Goal: Task Accomplishment & Management: Manage account settings

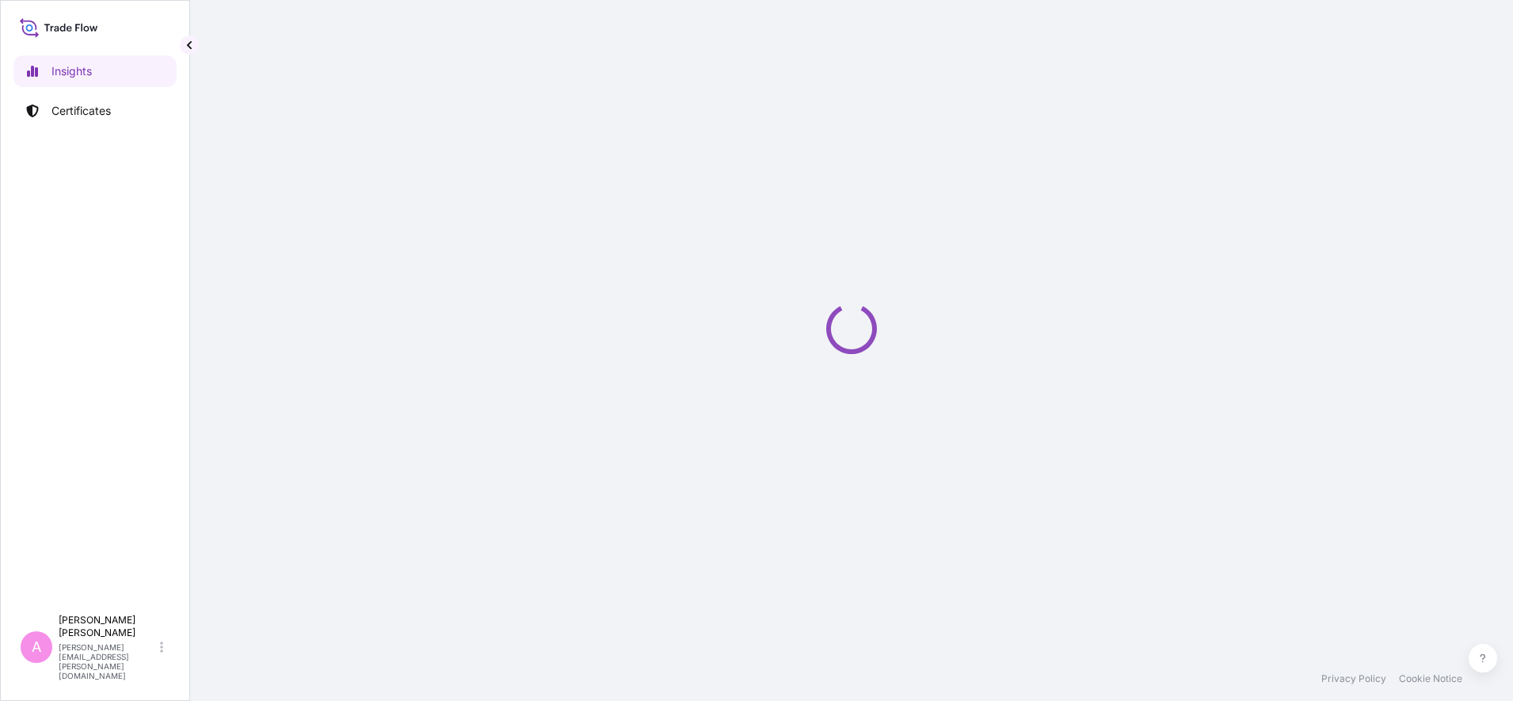
select select "2025"
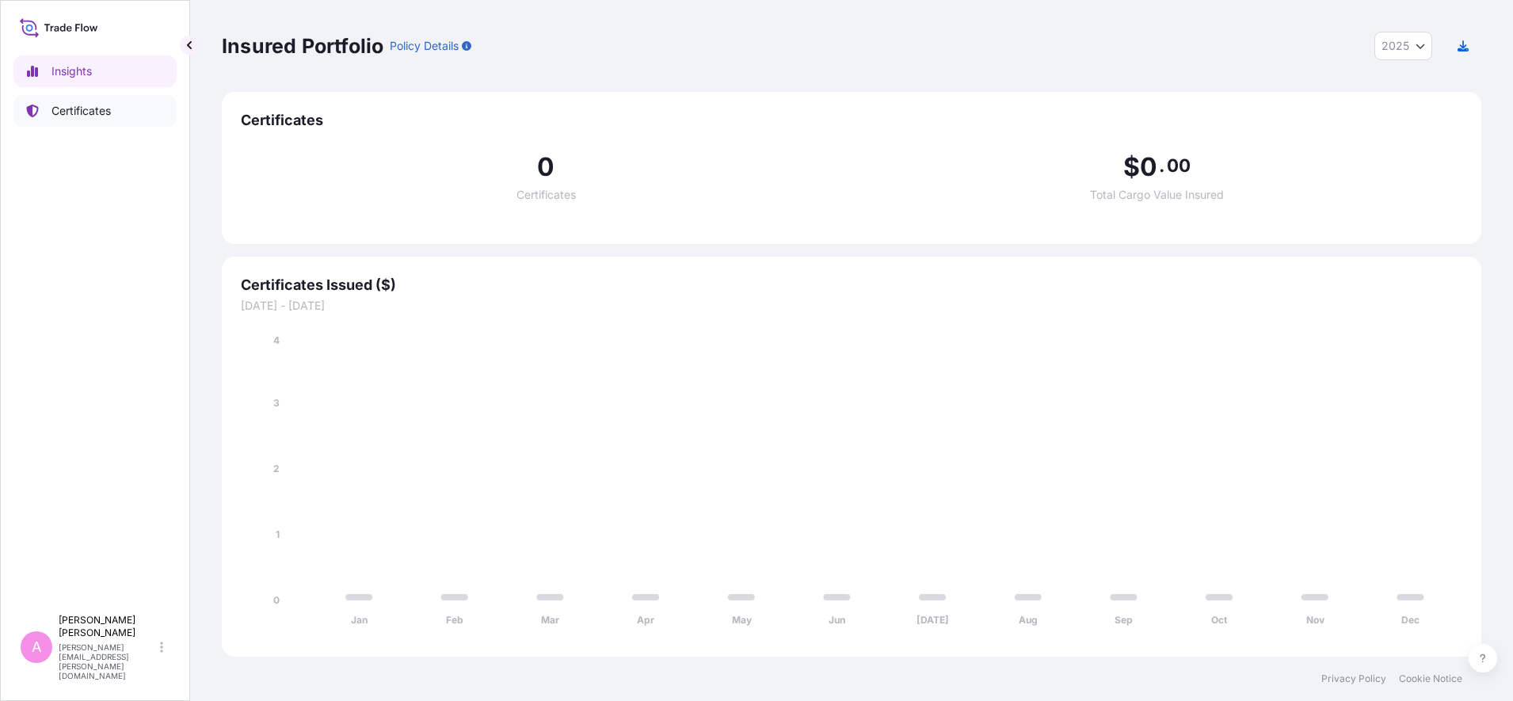
click at [57, 106] on p "Certificates" at bounding box center [80, 111] width 59 height 16
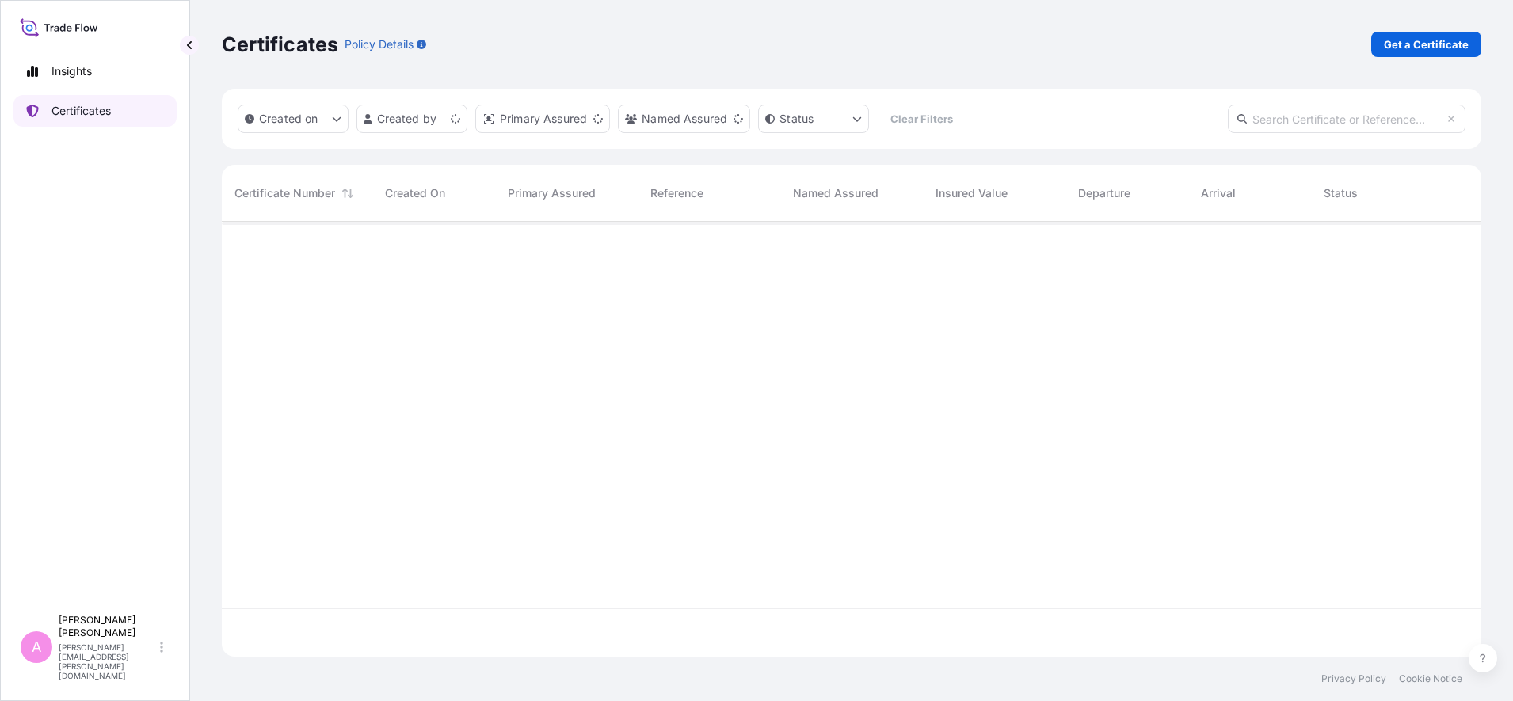
scroll to position [428, 1244]
click at [1209, 120] on input "text" at bounding box center [1347, 119] width 238 height 29
paste input "5013189927"
type input "5013189927"
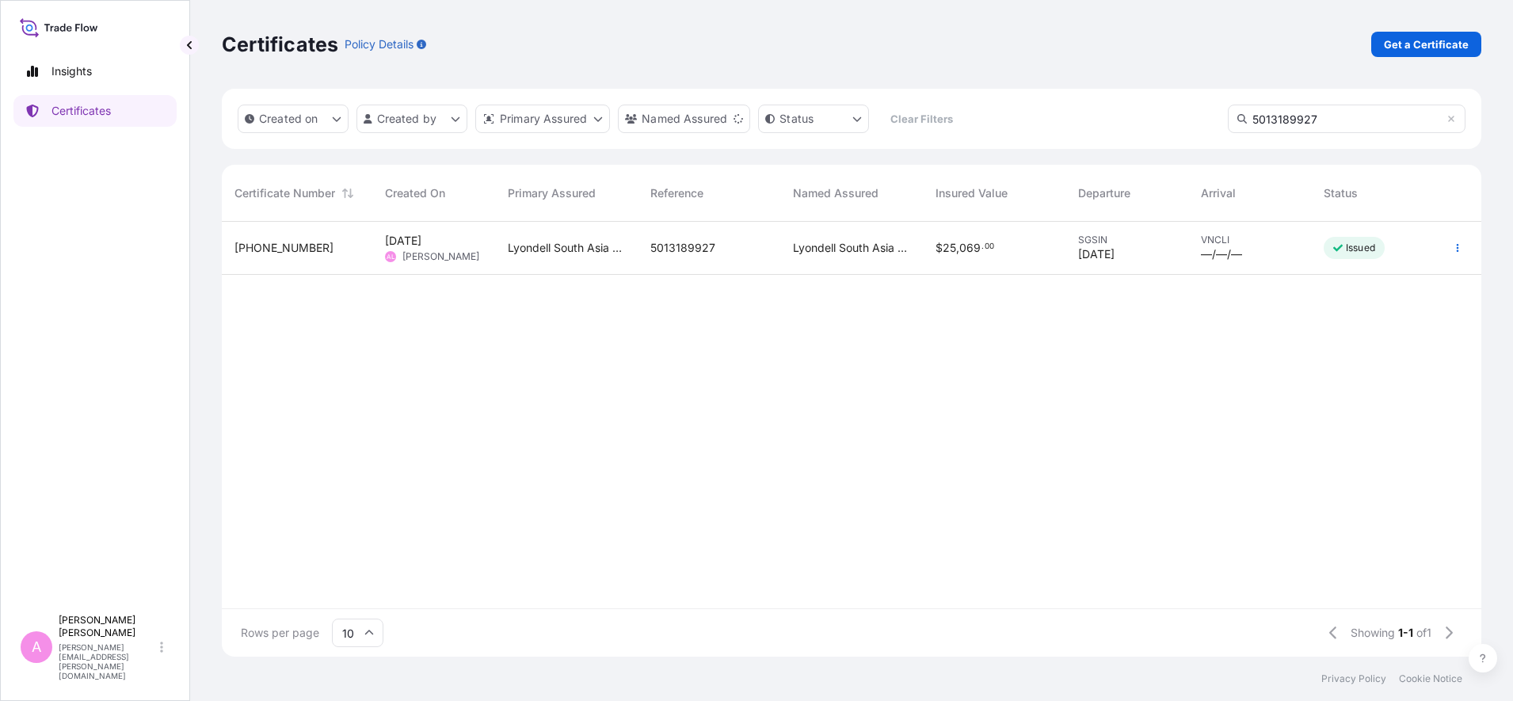
click at [515, 261] on div "Lyondell South Asia Pte Ltd." at bounding box center [566, 248] width 143 height 53
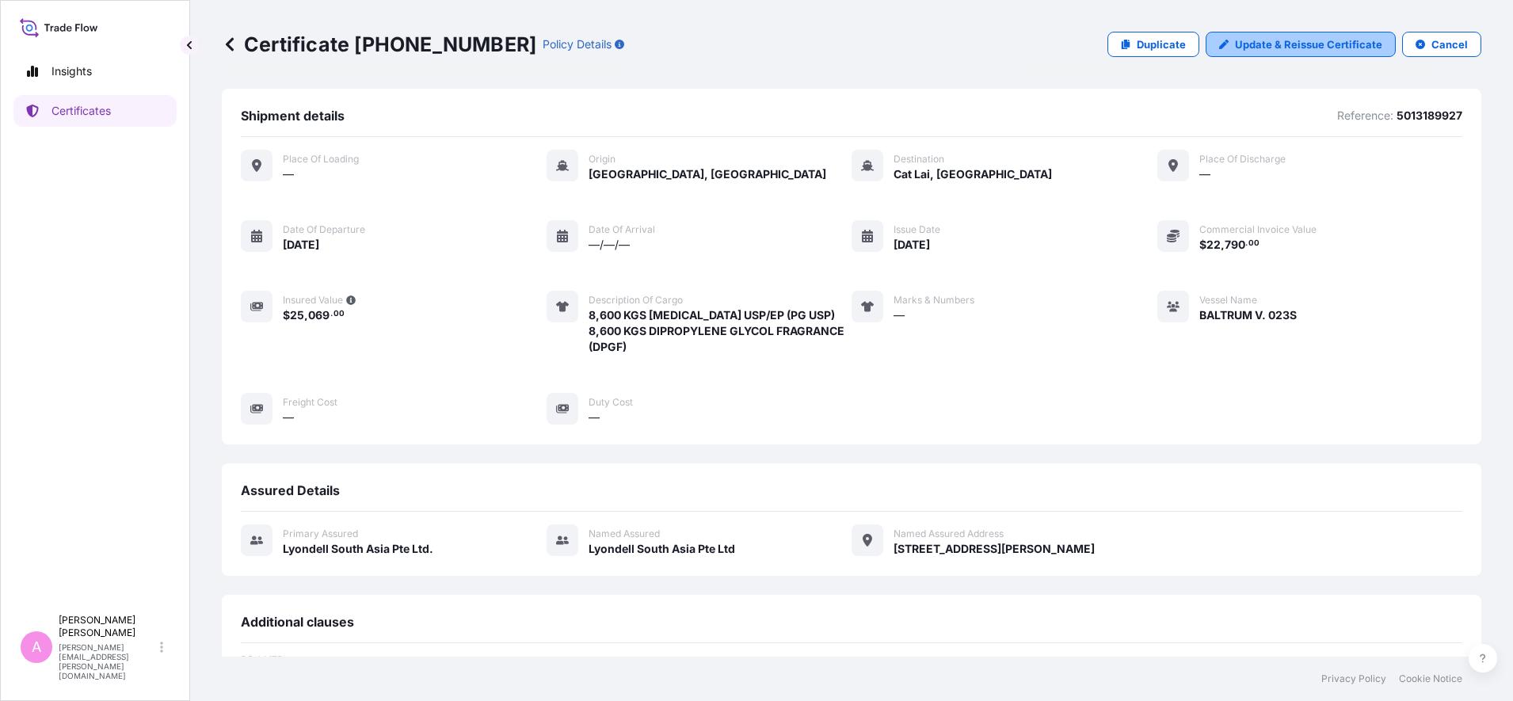
click at [1209, 45] on p "Update & Reissue Certificate" at bounding box center [1308, 44] width 147 height 16
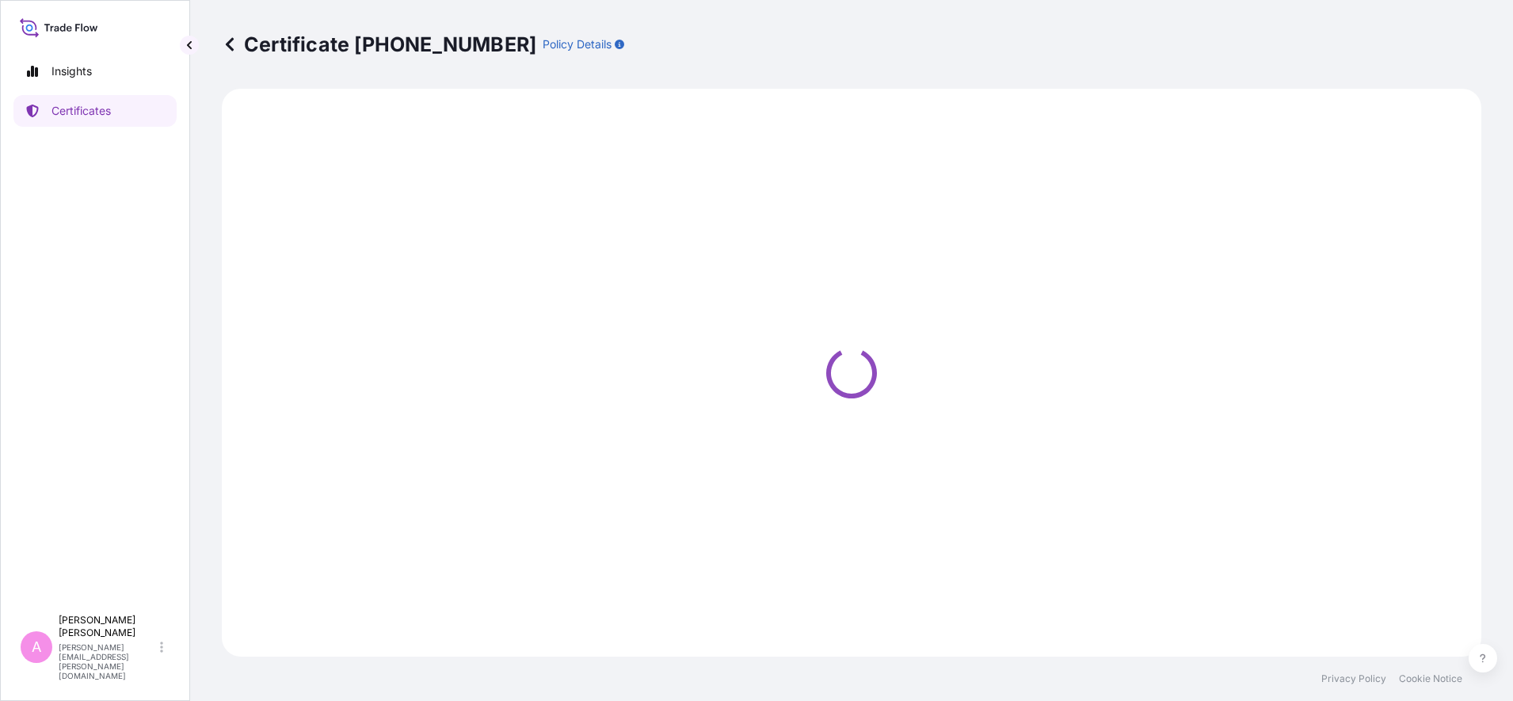
select select "Sea"
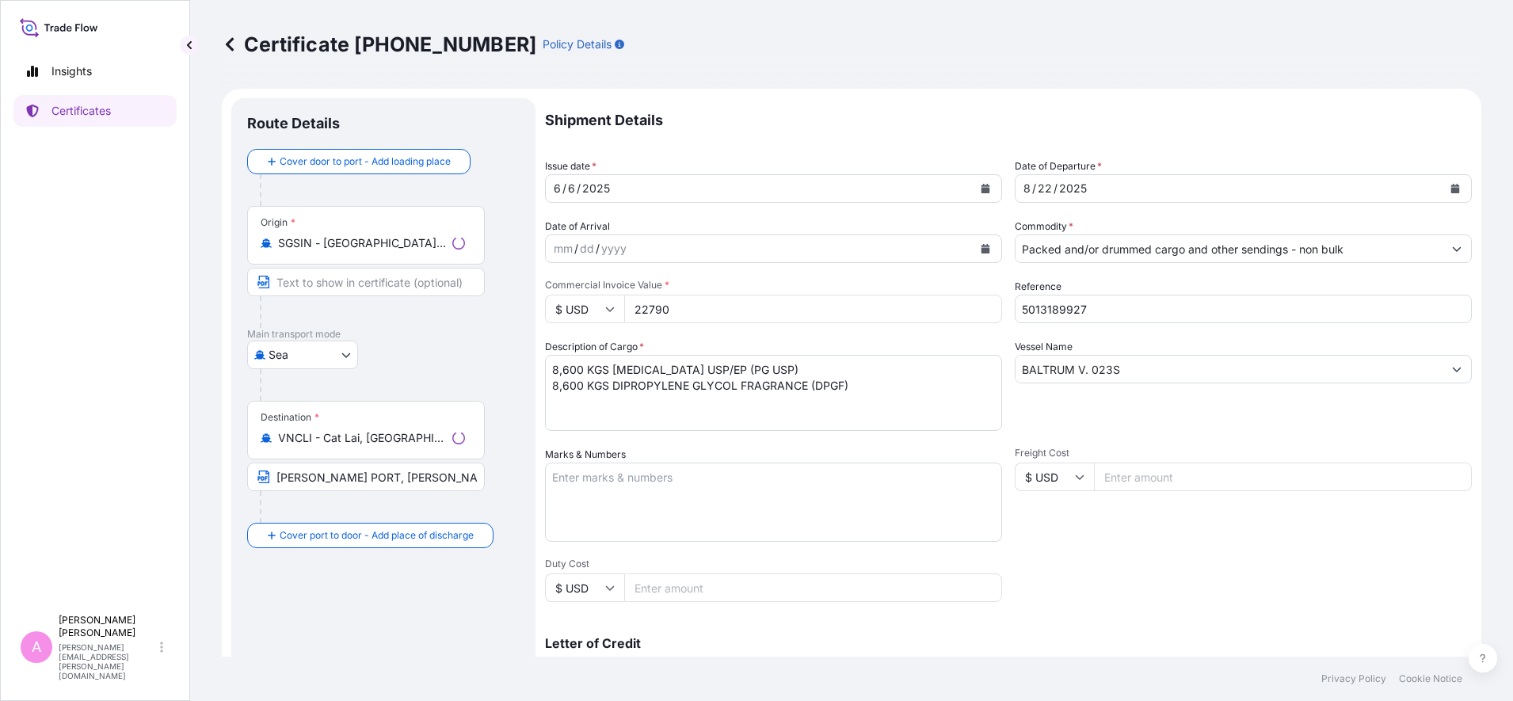
select select "32022"
click at [1209, 188] on icon "Calendar" at bounding box center [1455, 189] width 9 height 10
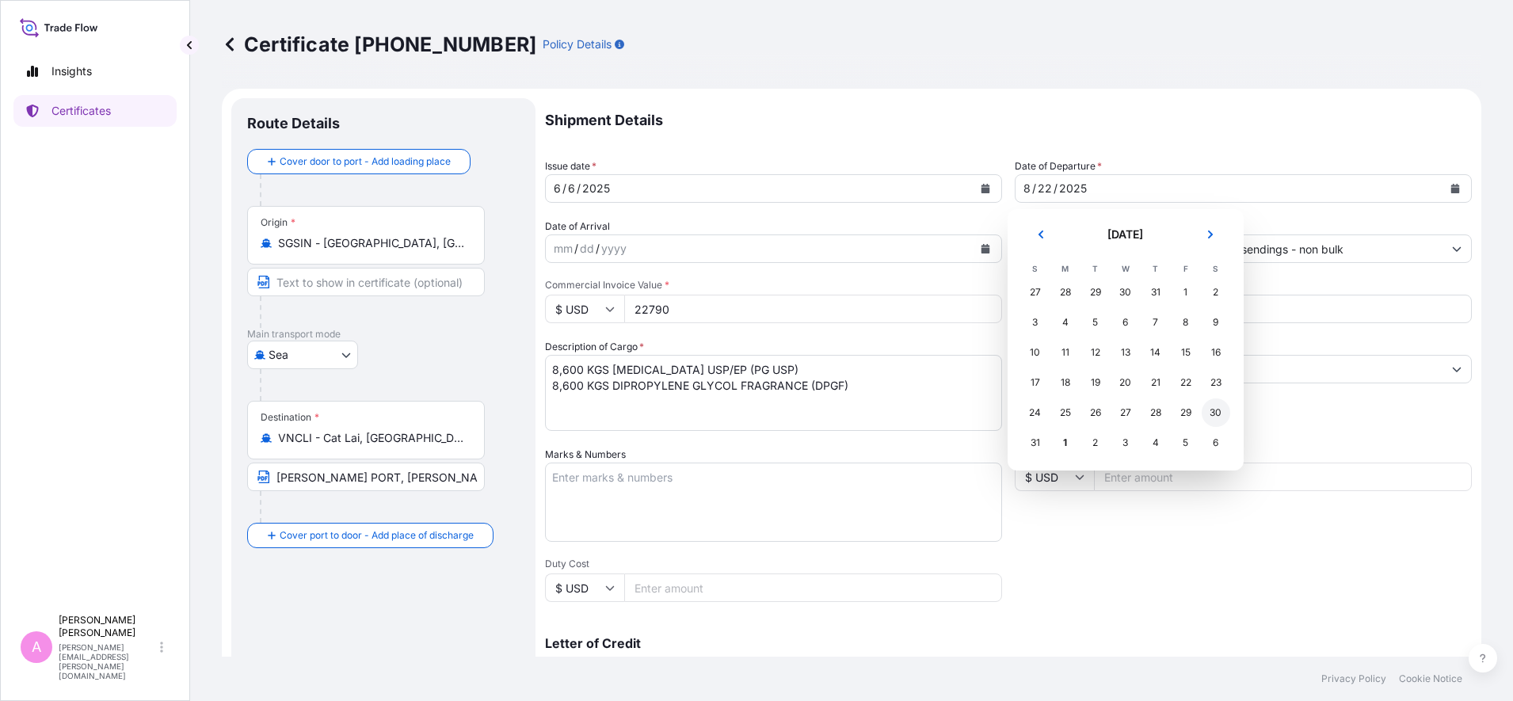
click at [1209, 414] on div "30" at bounding box center [1215, 412] width 29 height 29
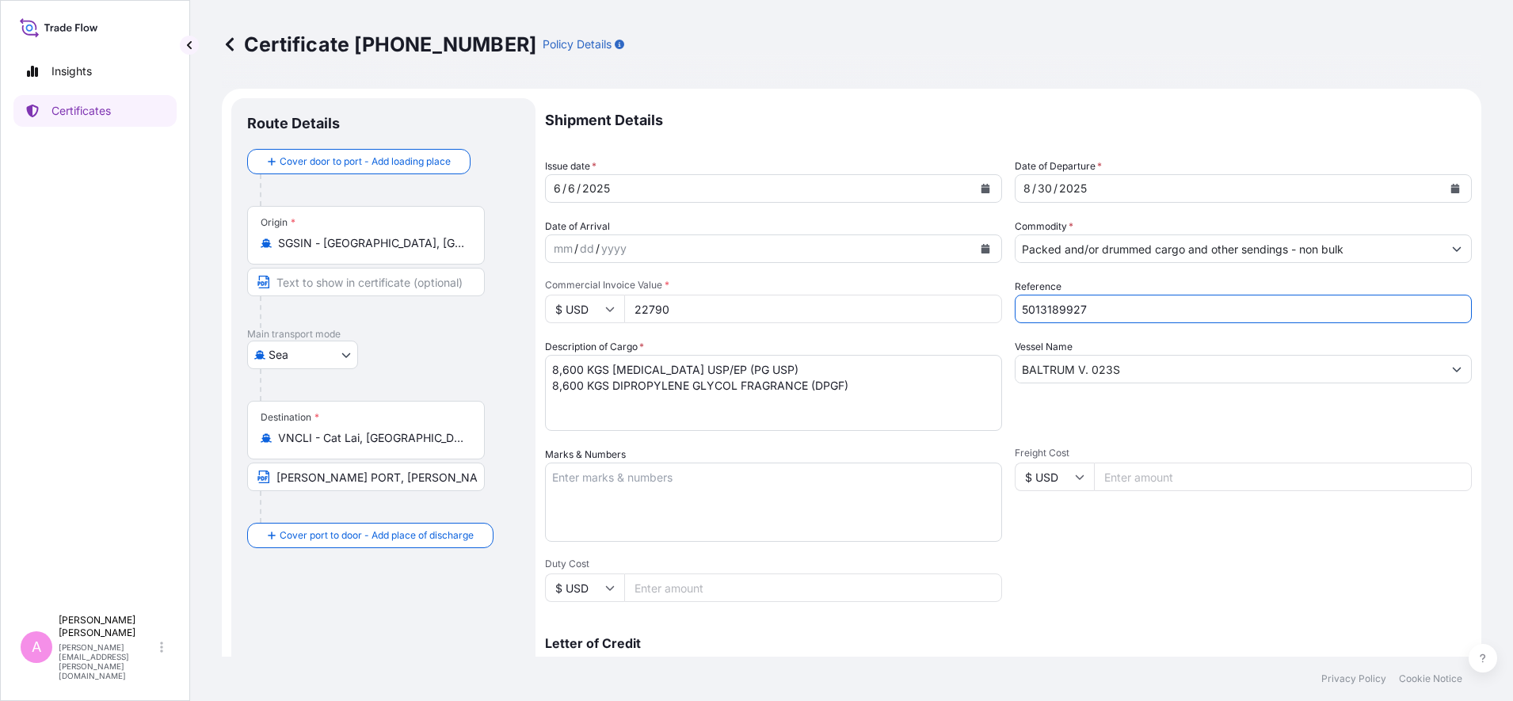
drag, startPoint x: 1121, startPoint y: 306, endPoint x: 782, endPoint y: 280, distance: 339.9
click at [783, 280] on div "Shipment Details Issue date * [DATE] Date of Departure * [DATE] Date of Arrival…" at bounding box center [1008, 475] width 927 height 755
paste input "990771981"
type input "990771981"
click at [1209, 358] on div "Certificate [PHONE_NUMBER] Policy Details Route Details Cover door to port - Ad…" at bounding box center [851, 328] width 1323 height 657
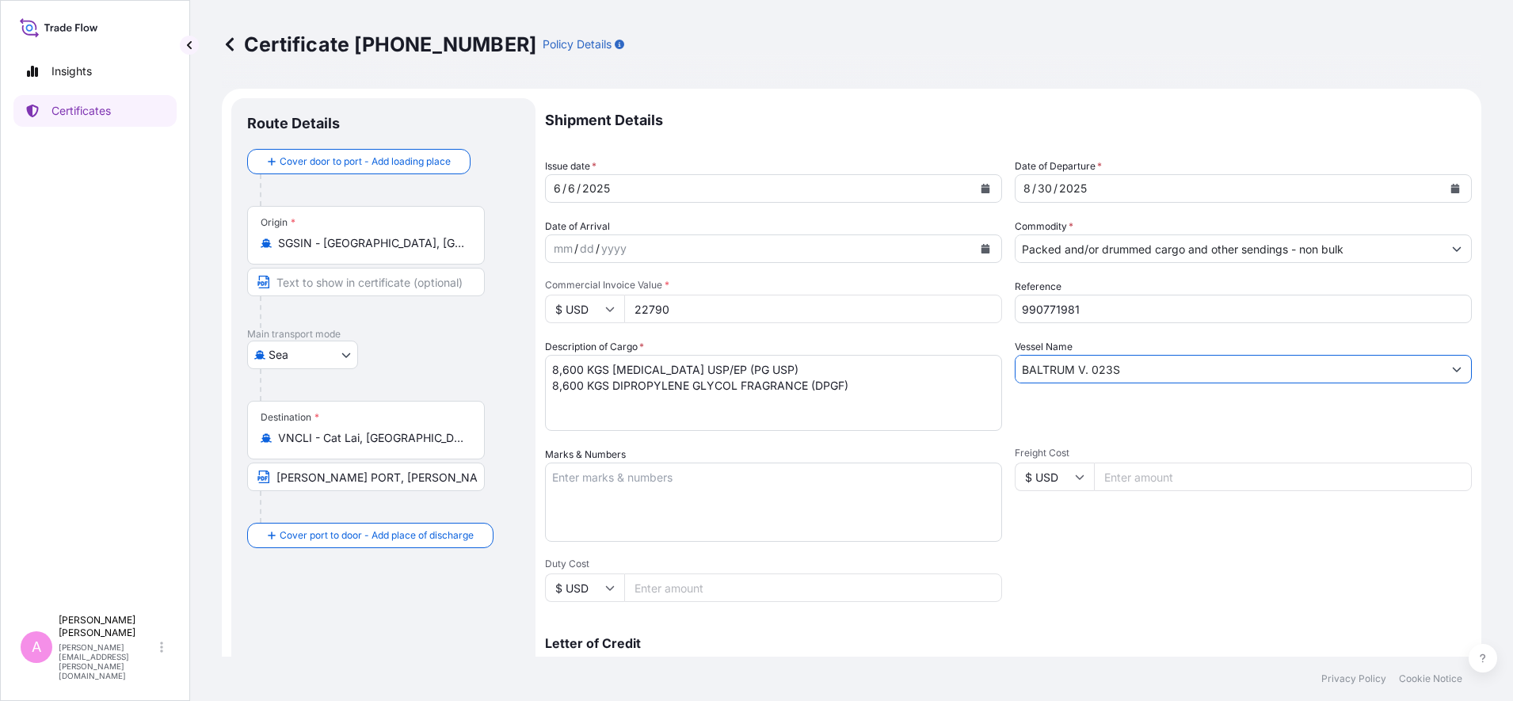
drag, startPoint x: 1145, startPoint y: 375, endPoint x: 907, endPoint y: 349, distance: 239.7
click at [907, 349] on div "Shipment Details Issue date * [DATE] Date of Departure * [DATE] Date of Arrival…" at bounding box center [1008, 475] width 927 height 755
paste input "INFERRO 028N"
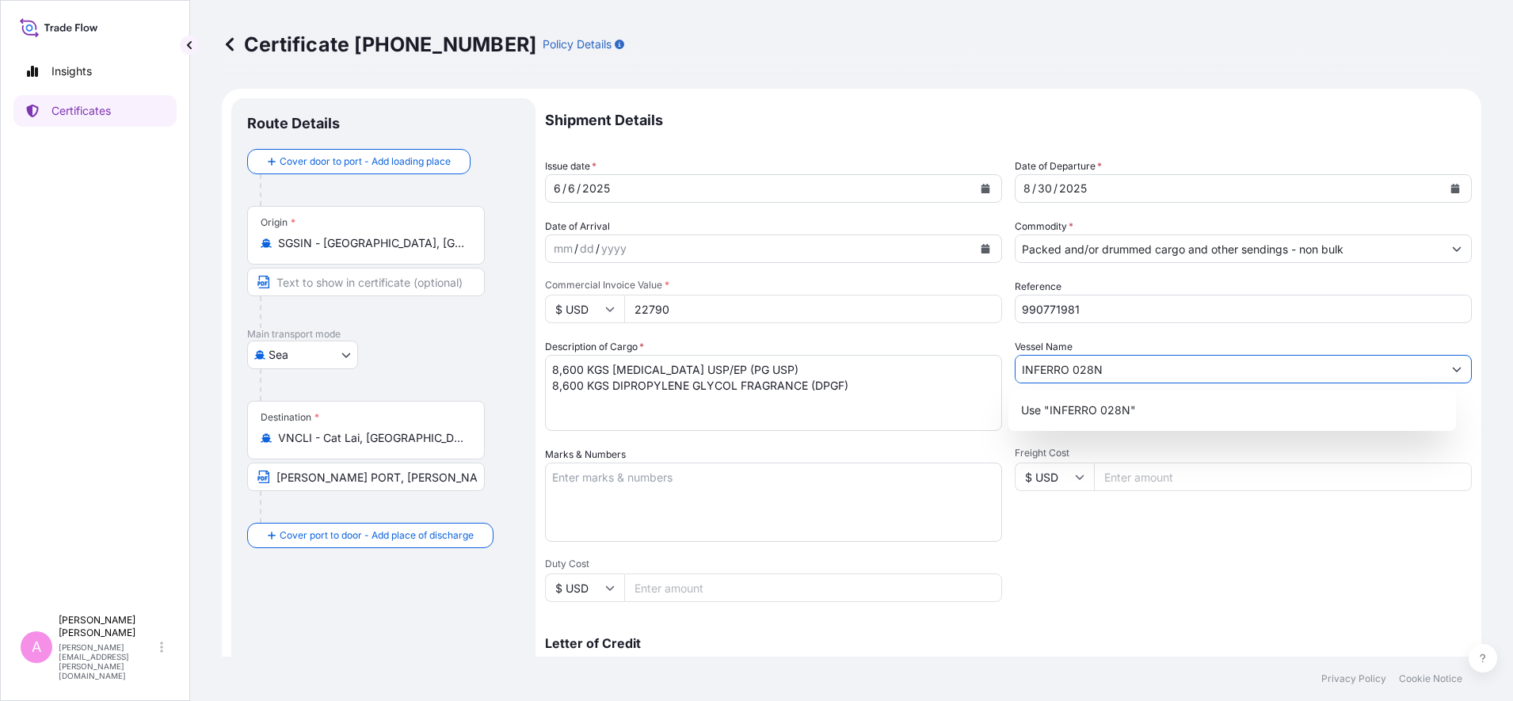
type input "INFERRO 028N"
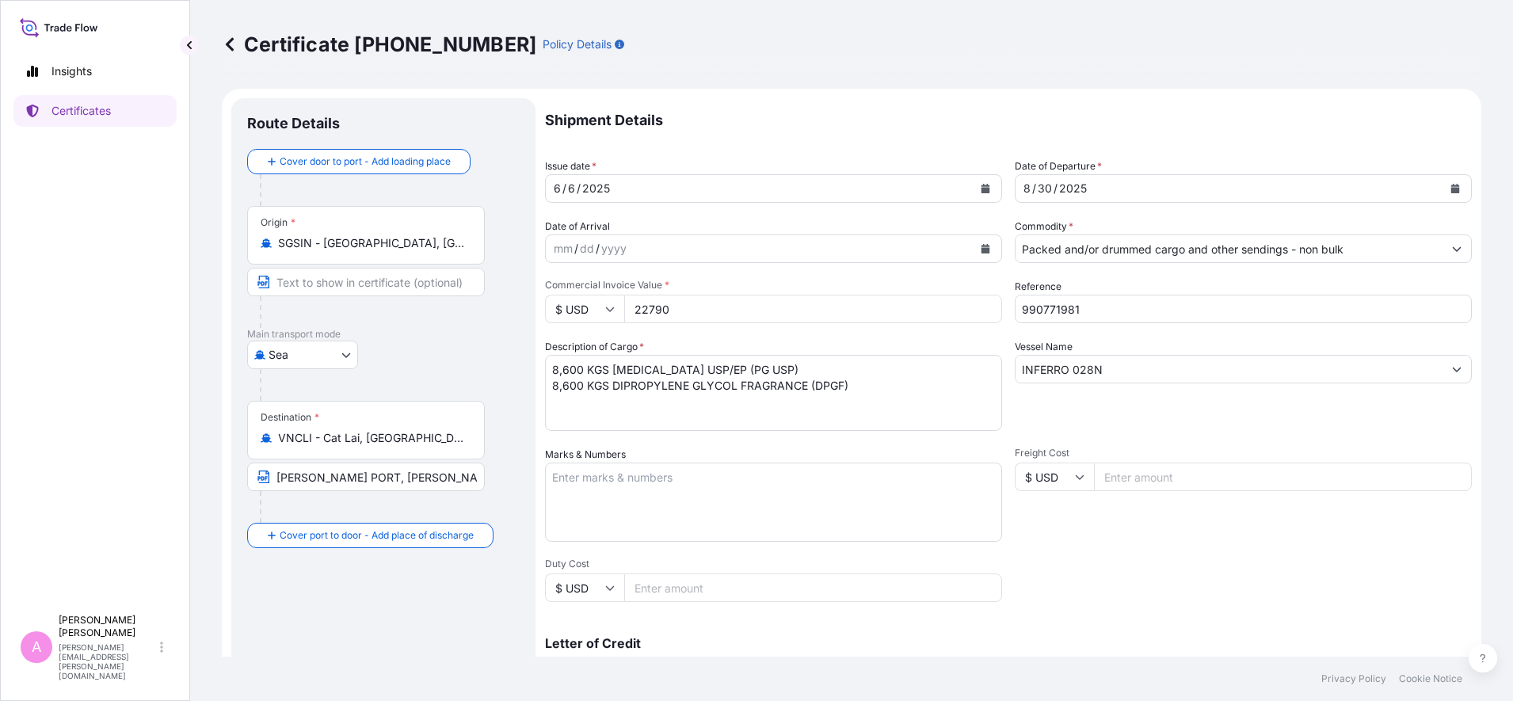
click at [847, 321] on input "22790" at bounding box center [813, 309] width 378 height 29
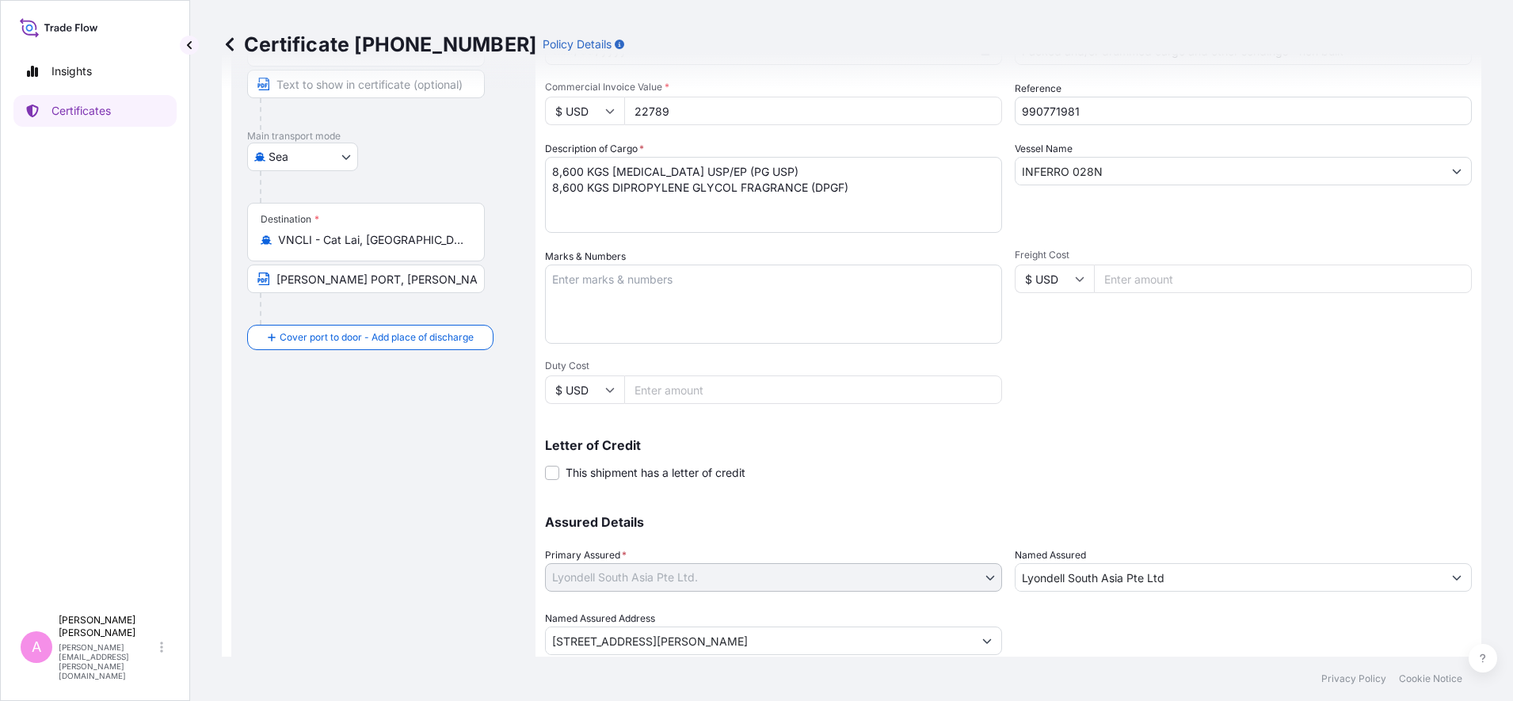
scroll to position [250, 0]
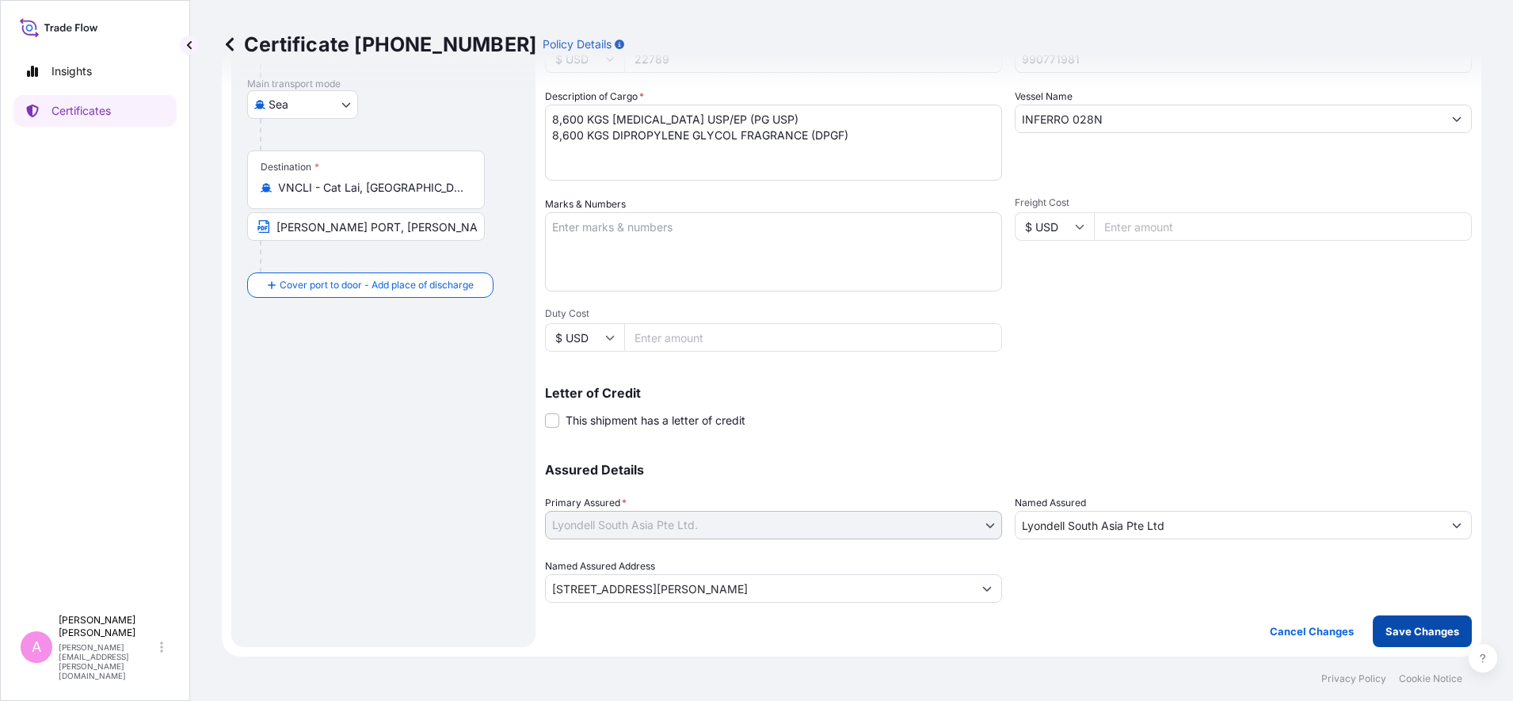
type input "22789"
click at [1209, 560] on p "Save Changes" at bounding box center [1422, 631] width 74 height 16
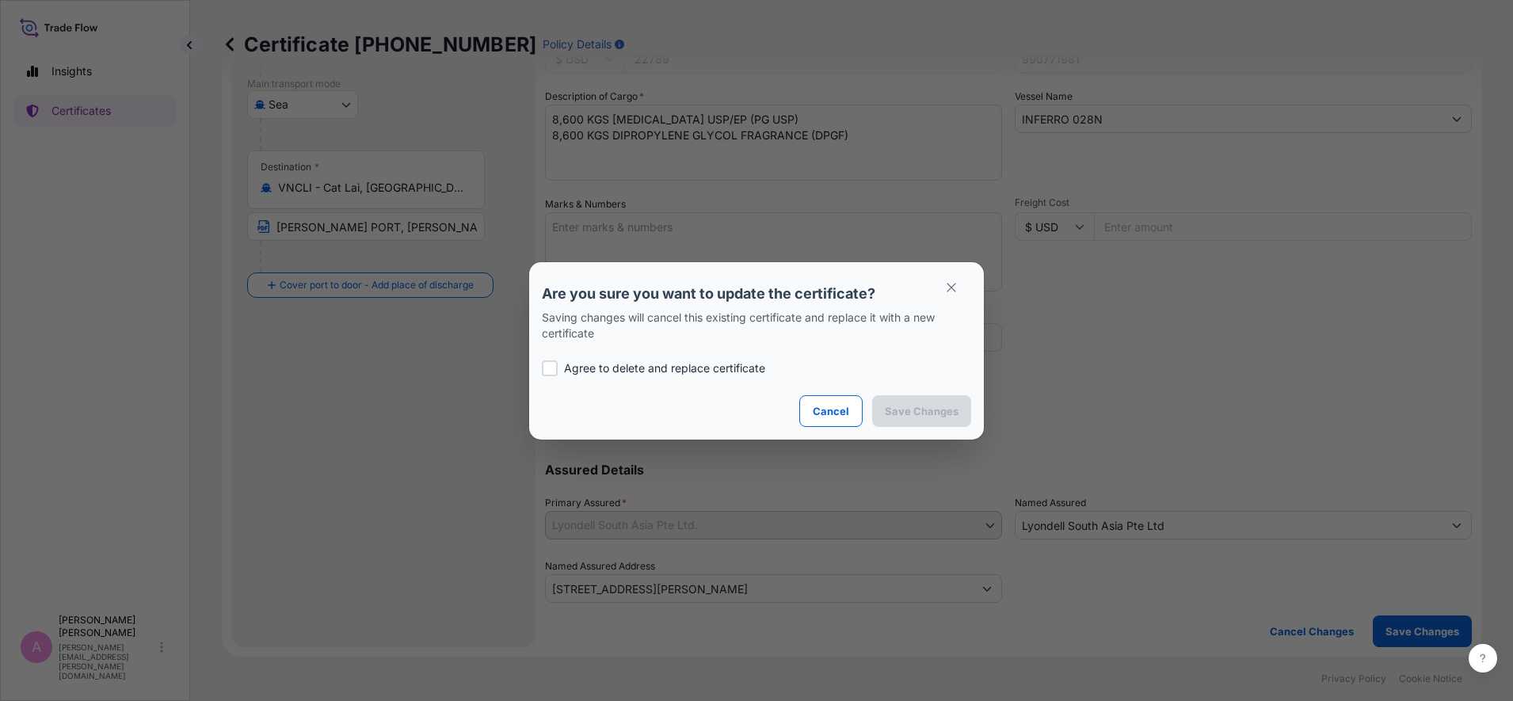
click at [595, 364] on p "Agree to delete and replace certificate" at bounding box center [664, 368] width 201 height 16
checkbox input "true"
click at [917, 415] on p "Save Changes" at bounding box center [922, 411] width 74 height 16
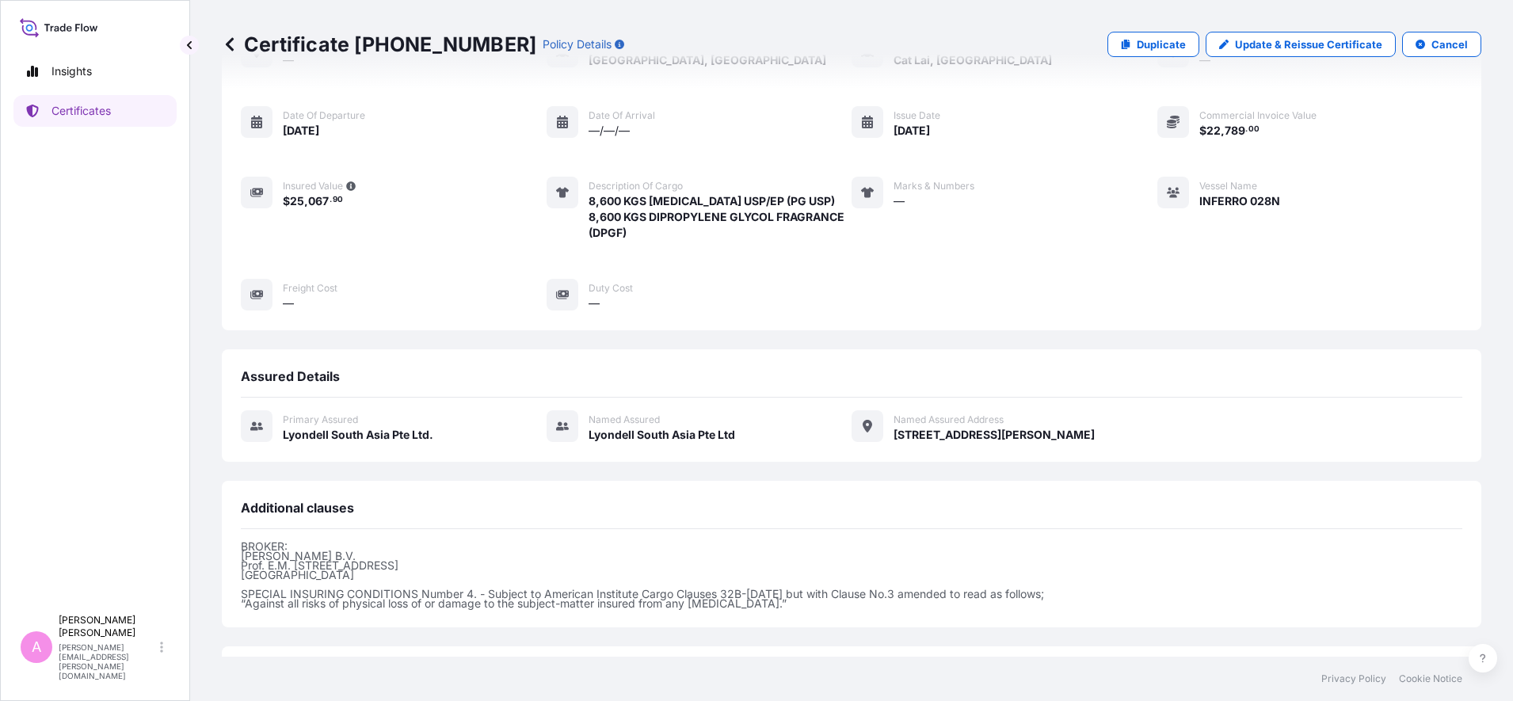
scroll to position [268, 0]
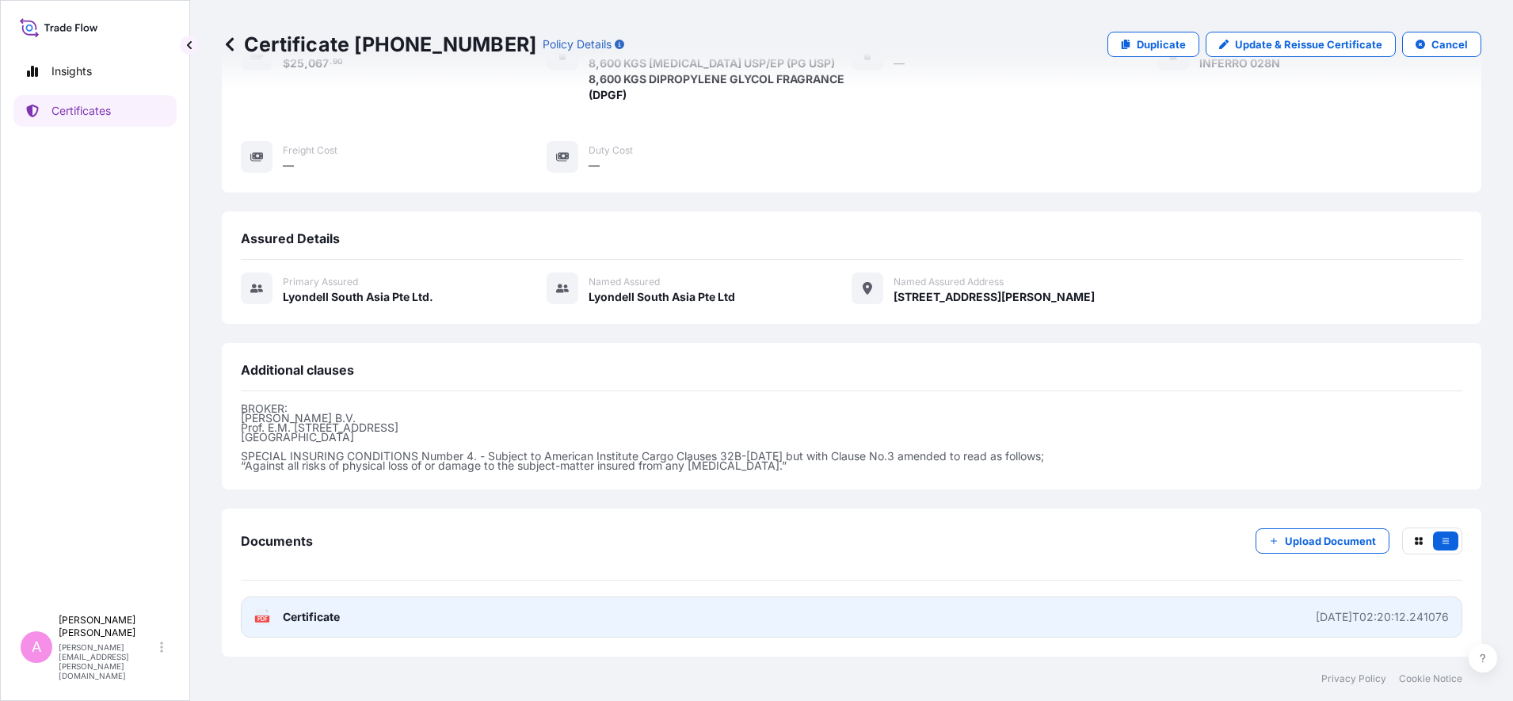
click at [302, 560] on span "Certificate" at bounding box center [311, 617] width 57 height 16
